Goal: Transaction & Acquisition: Purchase product/service

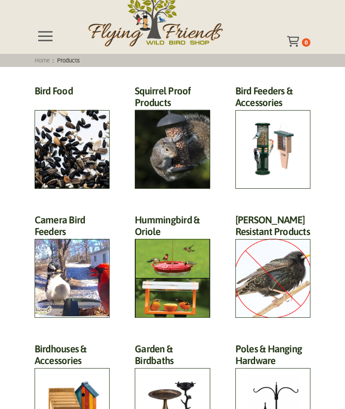
scroll to position [41, 0]
click at [164, 243] on h2 "Hummingbird & Oriole (46)" at bounding box center [172, 228] width 75 height 29
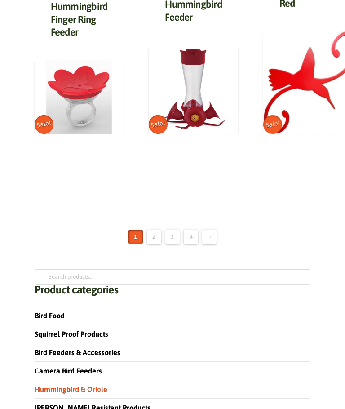
scroll to position [1168, 0]
click at [149, 230] on link "2" at bounding box center [154, 237] width 14 height 14
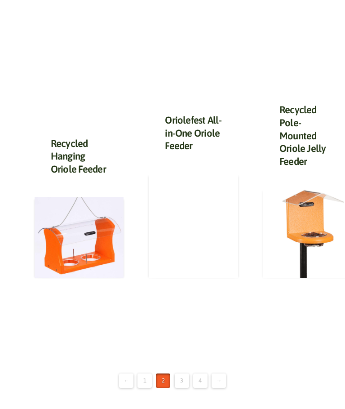
scroll to position [998, 0]
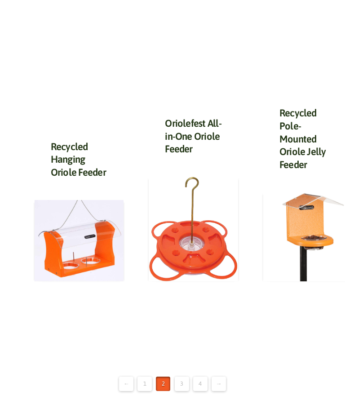
click at [78, 261] on img at bounding box center [79, 240] width 89 height 81
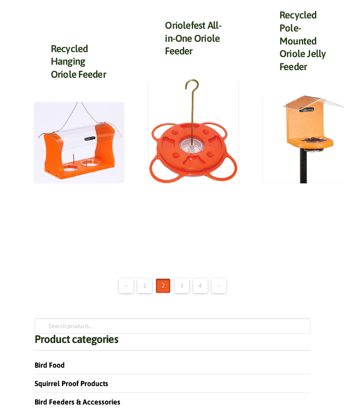
scroll to position [1085, 0]
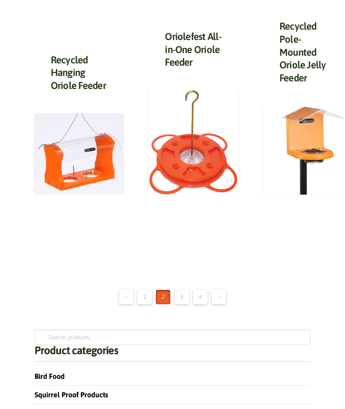
click at [183, 295] on link "3" at bounding box center [182, 297] width 14 height 14
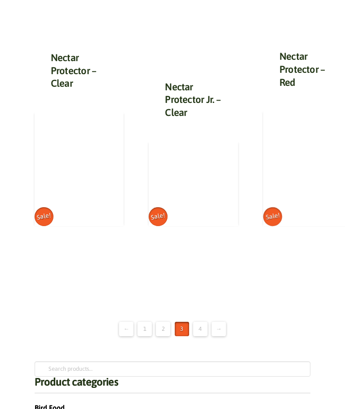
scroll to position [1037, 0]
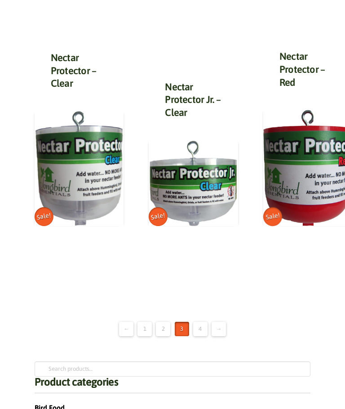
click at [203, 326] on link "4" at bounding box center [200, 329] width 14 height 14
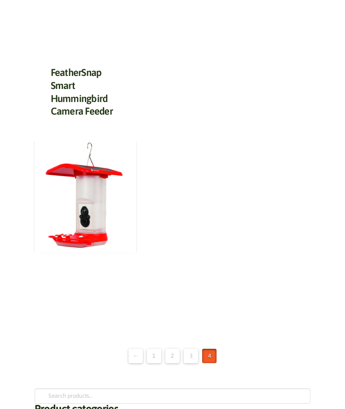
scroll to position [1325, 0]
